Goal: Navigation & Orientation: Go to known website

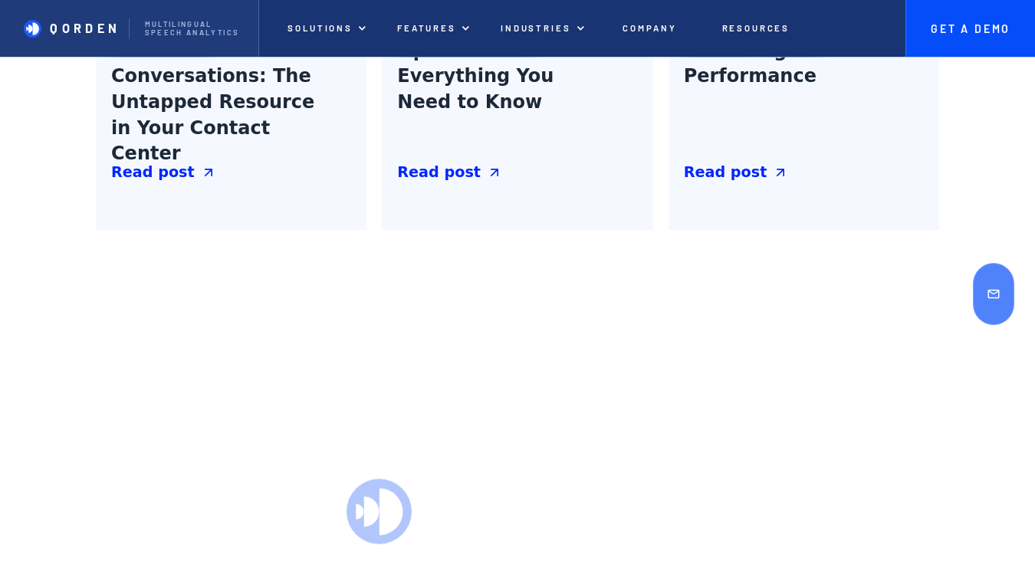
scroll to position [5407, 0]
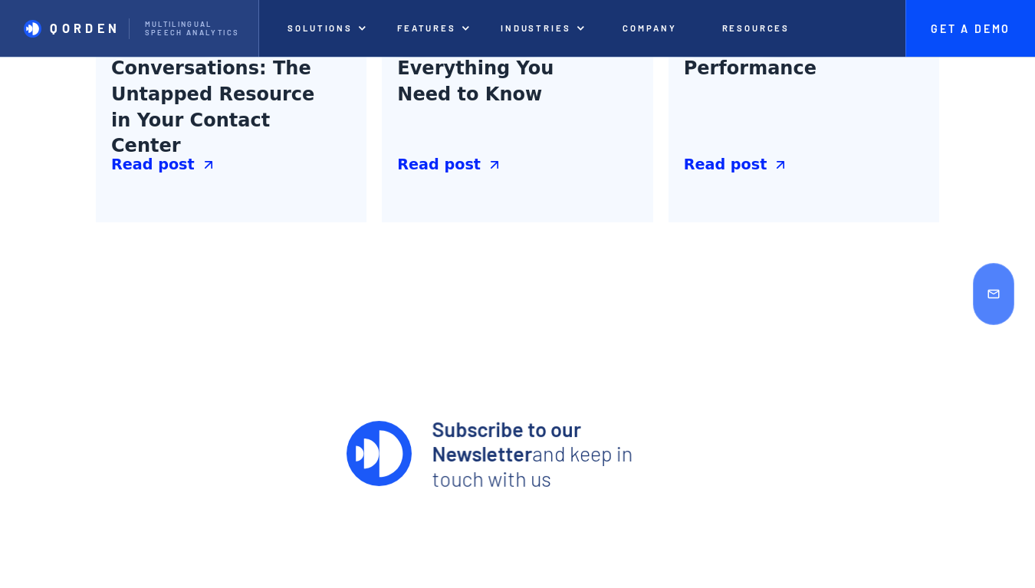
click at [82, 14] on link "Qorden Multilingual Speech analytics" at bounding box center [129, 28] width 259 height 57
